Goal: Task Accomplishment & Management: Complete application form

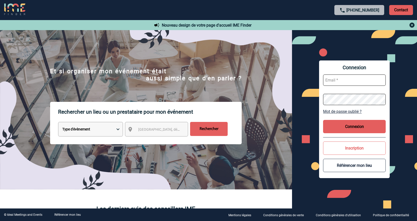
type input "[EMAIL_ADDRESS][DOMAIN_NAME]"
click at [349, 122] on button "Connexion" at bounding box center [354, 126] width 63 height 13
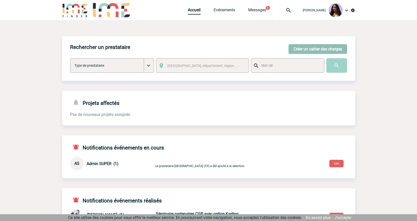
click at [323, 50] on button "Créer un cahier des charges" at bounding box center [317, 49] width 59 height 10
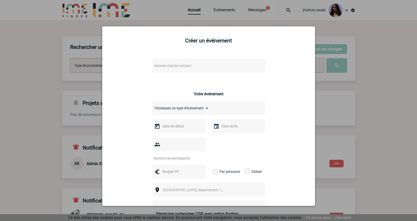
click at [165, 63] on span "Adresse mail du contact" at bounding box center [196, 65] width 88 height 7
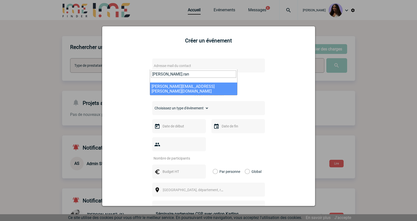
type input "[PERSON_NAME].ran"
select select "115671"
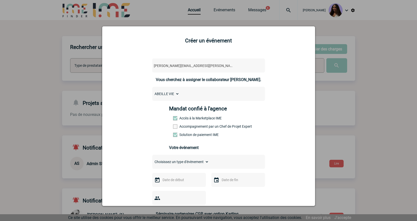
click at [183, 127] on label "Accompagnement par un Chef de Projet Expert" at bounding box center [184, 126] width 22 height 4
click at [0, 0] on input "Accompagnement par un Chef de Projet Expert" at bounding box center [0, 0] width 0 height 0
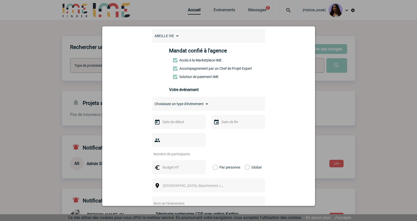
scroll to position [58, 0]
click at [172, 105] on select "Choisissez un type d'évènement Séminaire avec nuitée Séminaire sans nuitée Repa…" at bounding box center [180, 103] width 57 height 7
select select "2"
click at [152, 101] on select "Choisissez un type d'évènement Séminaire avec nuitée Séminaire sans nuitée Repa…" at bounding box center [180, 103] width 57 height 7
click at [182, 123] on input "text" at bounding box center [178, 121] width 35 height 7
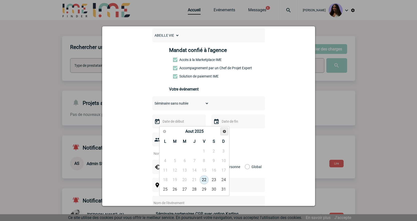
click at [226, 130] on span "Suivant" at bounding box center [224, 131] width 4 height 4
click at [186, 180] on link "24" at bounding box center [184, 179] width 9 height 9
type input "[DATE]"
click at [231, 122] on input "text" at bounding box center [237, 121] width 35 height 7
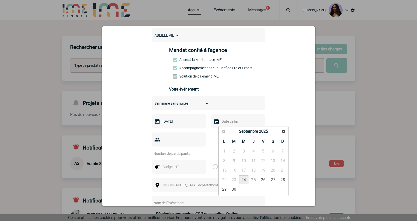
click at [244, 179] on link "24" at bounding box center [243, 179] width 9 height 9
type input "[DATE]"
click at [180, 150] on input "number" at bounding box center [175, 153] width 47 height 7
click at [193, 150] on input "number" at bounding box center [175, 153] width 47 height 7
type input "20"
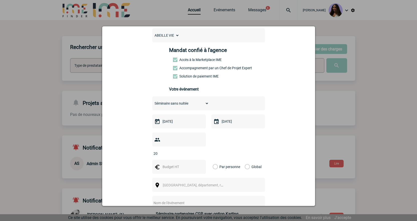
click at [174, 163] on input "text" at bounding box center [178, 166] width 35 height 7
type input "1000"
drag, startPoint x: 249, startPoint y: 158, endPoint x: 242, endPoint y: 161, distance: 7.5
click at [249, 159] on div "Global" at bounding box center [252, 166] width 17 height 14
click at [245, 159] on label "Global" at bounding box center [246, 166] width 3 height 14
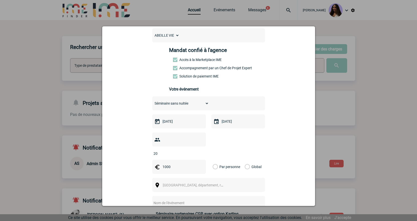
click at [0, 0] on input "Global" at bounding box center [0, 0] width 0 height 0
click at [200, 183] on span "[GEOGRAPHIC_DATA], département, région..." at bounding box center [198, 185] width 70 height 4
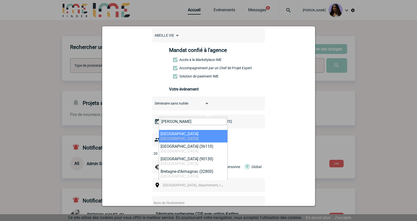
type input "[PERSON_NAME]"
select select "1319"
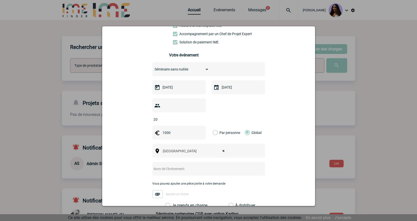
scroll to position [108, 0]
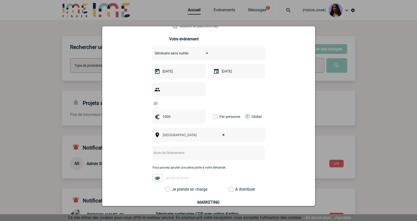
click at [183, 149] on input "text" at bounding box center [201, 152] width 99 height 7
type input "1/2 Journée d'étude - [GEOGRAPHIC_DATA]"
click at [173, 186] on label "Je prends en charge" at bounding box center [169, 188] width 9 height 5
click at [0, 0] on input "Je prends en charge" at bounding box center [0, 0] width 0 height 0
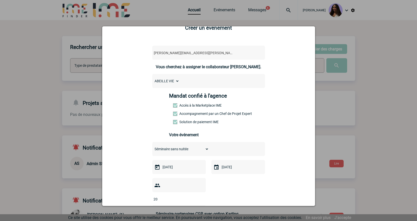
scroll to position [9, 0]
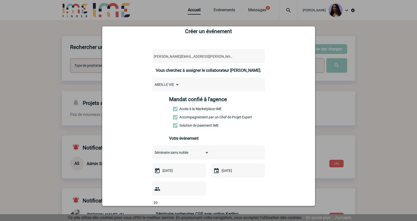
click at [193, 83] on div "ABEILLE VIE" at bounding box center [208, 84] width 113 height 14
click at [159, 87] on select "ABEILLE VIE" at bounding box center [165, 84] width 27 height 7
click at [145, 86] on div "[PERSON_NAME][EMAIL_ADDRESS][PERSON_NAME][DOMAIN_NAME] [PERSON_NAME][EMAIL_ADDR…" at bounding box center [208, 200] width 200 height 312
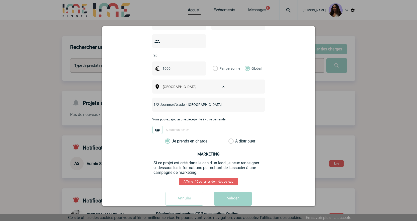
scroll to position [159, 0]
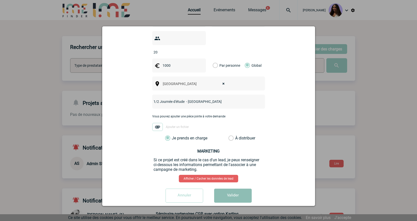
click at [236, 191] on button "Valider" at bounding box center [233, 195] width 38 height 14
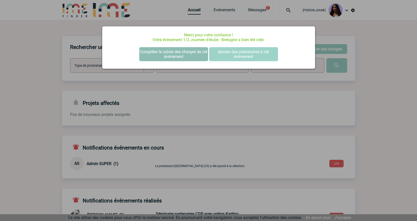
click at [182, 55] on button "Compléter le cahier des charges de cet événement" at bounding box center [173, 54] width 69 height 14
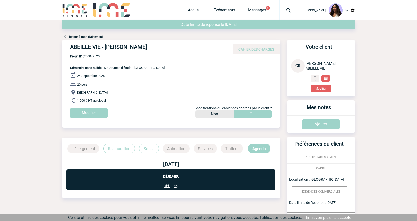
click at [97, 56] on span "Projet ID : 2000425205" at bounding box center [117, 56] width 94 height 4
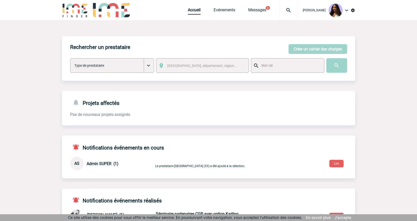
click at [281, 10] on img at bounding box center [288, 10] width 18 height 6
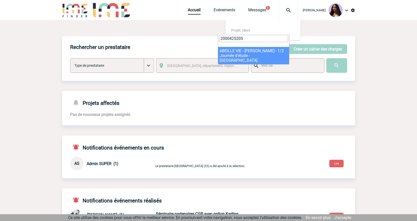
type input "2000425205"
select select "24706"
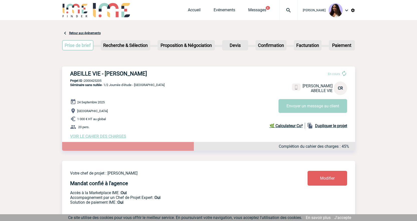
click at [72, 75] on h3 "ABEILLE VIE - [PERSON_NAME]" at bounding box center [145, 73] width 150 height 6
drag, startPoint x: 70, startPoint y: 75, endPoint x: 150, endPoint y: 74, distance: 80.3
click at [150, 74] on div "ABEILLE VIE - Catherine RANSON En cours Catherine RANSON ABEILLE VIE CR Envoyer…" at bounding box center [208, 104] width 293 height 76
copy h3 "ABEILLE VIE - Catherine RANSON"
click at [99, 80] on p "Projet ID : 2000425205" at bounding box center [208, 81] width 293 height 4
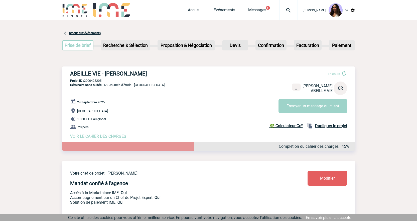
click at [99, 80] on p "Projet ID : 2000425205" at bounding box center [208, 81] width 293 height 4
copy p "2000425205"
